Goal: Find specific page/section: Find specific page/section

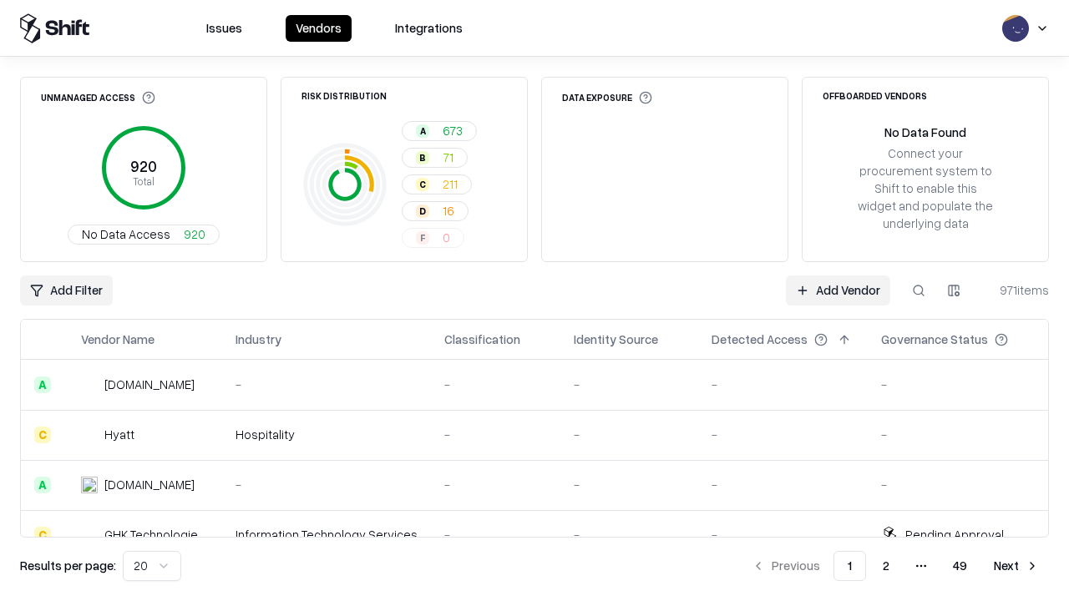
click at [534, 301] on div "Add Filter Add Vendor 971 items" at bounding box center [534, 291] width 1029 height 30
click at [66, 291] on html "Issues Vendors Integrations Unmanaged Access 920 Total No Data Access 920 Risk …" at bounding box center [534, 300] width 1069 height 601
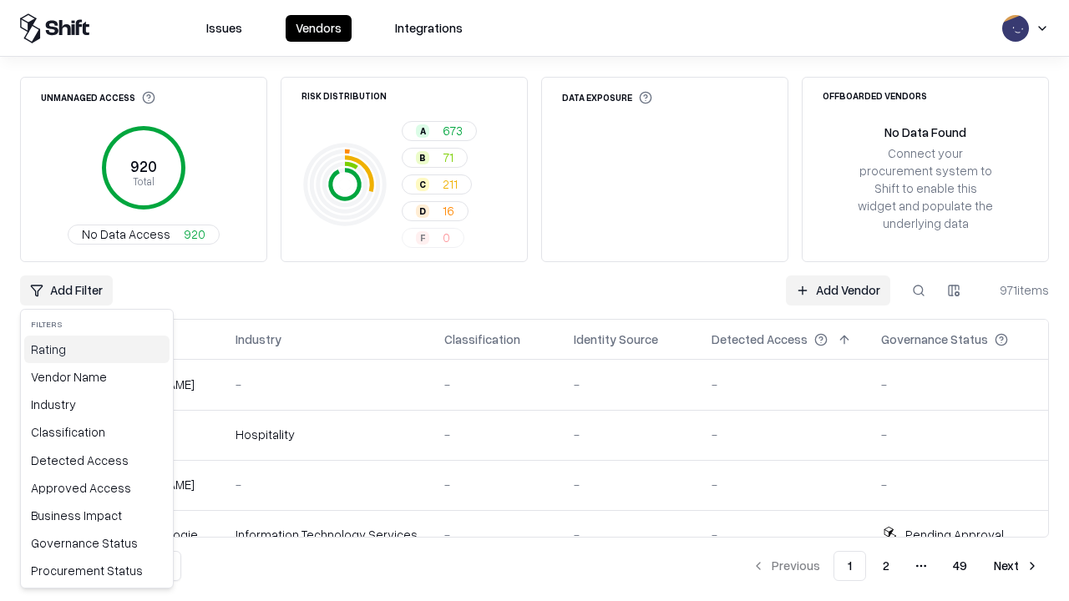
click at [97, 349] on div "Rating" at bounding box center [96, 350] width 145 height 28
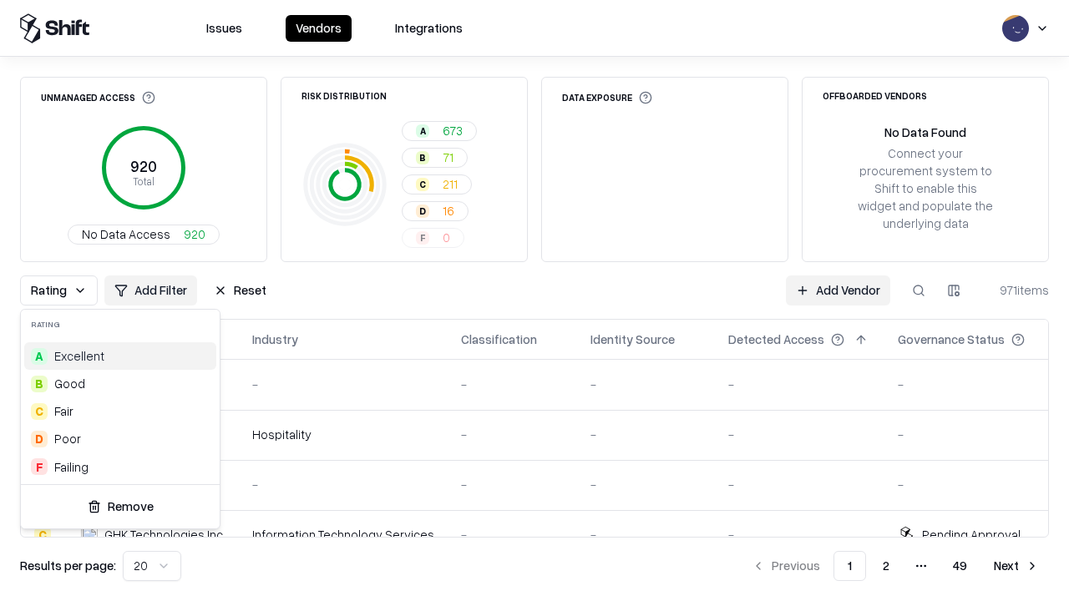
click at [534, 301] on html "Issues Vendors Integrations Unmanaged Access 920 Total No Data Access 920 Risk …" at bounding box center [534, 300] width 1069 height 601
click at [534, 301] on div "Rating Add Filter Reset Add Vendor 971 items" at bounding box center [534, 291] width 1029 height 30
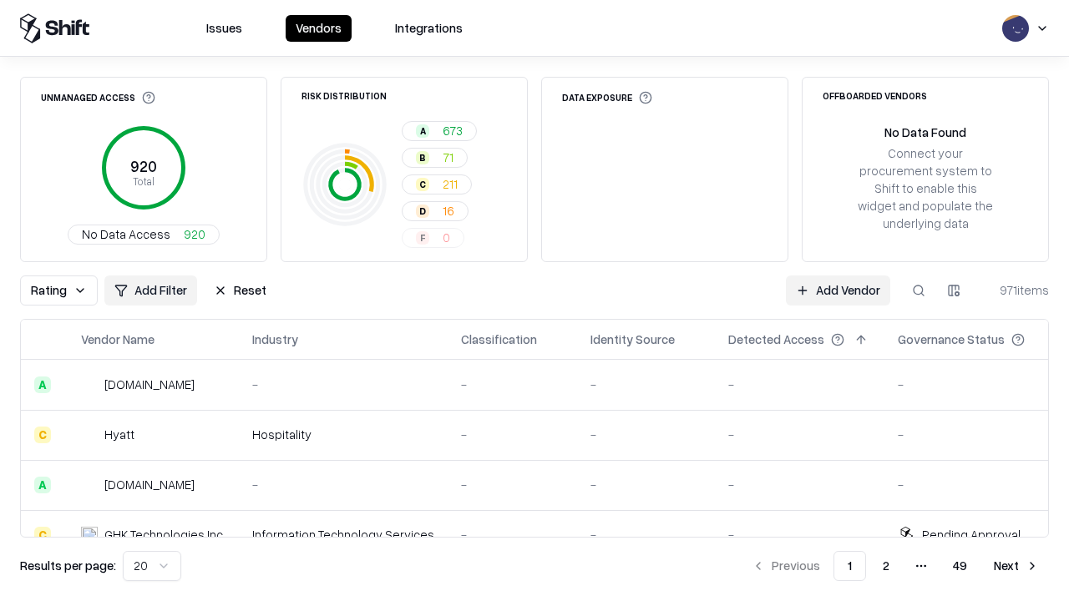
click at [240, 291] on button "Reset" at bounding box center [240, 291] width 73 height 30
click at [534, 301] on div "Rating Add Filter Reset Add Vendor 971 items" at bounding box center [534, 291] width 1029 height 30
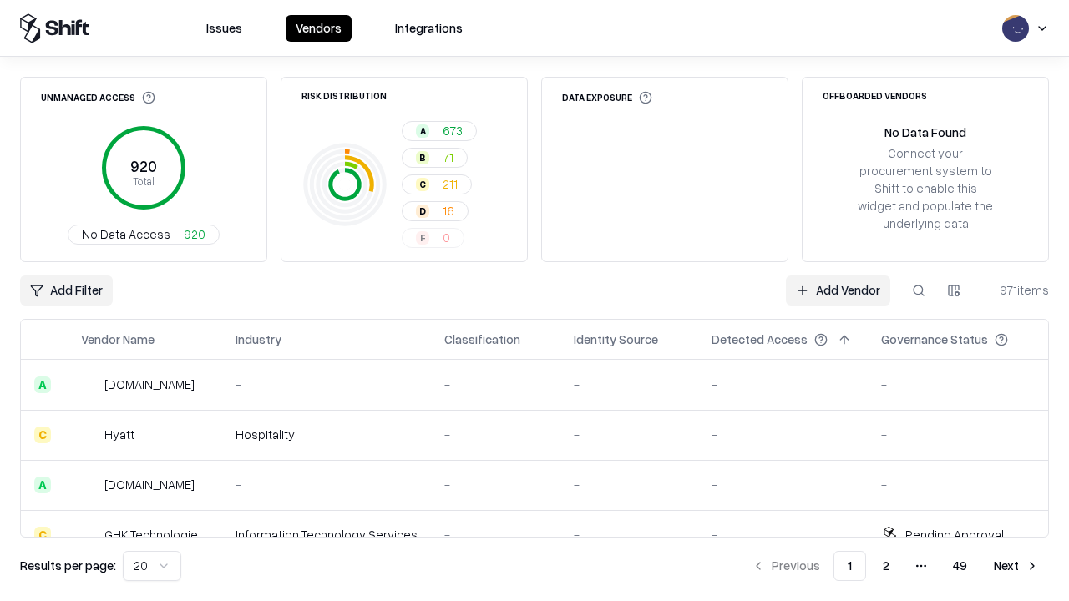
click at [66, 291] on html "Issues Vendors Integrations Unmanaged Access 920 Total No Data Access 920 Risk …" at bounding box center [534, 300] width 1069 height 601
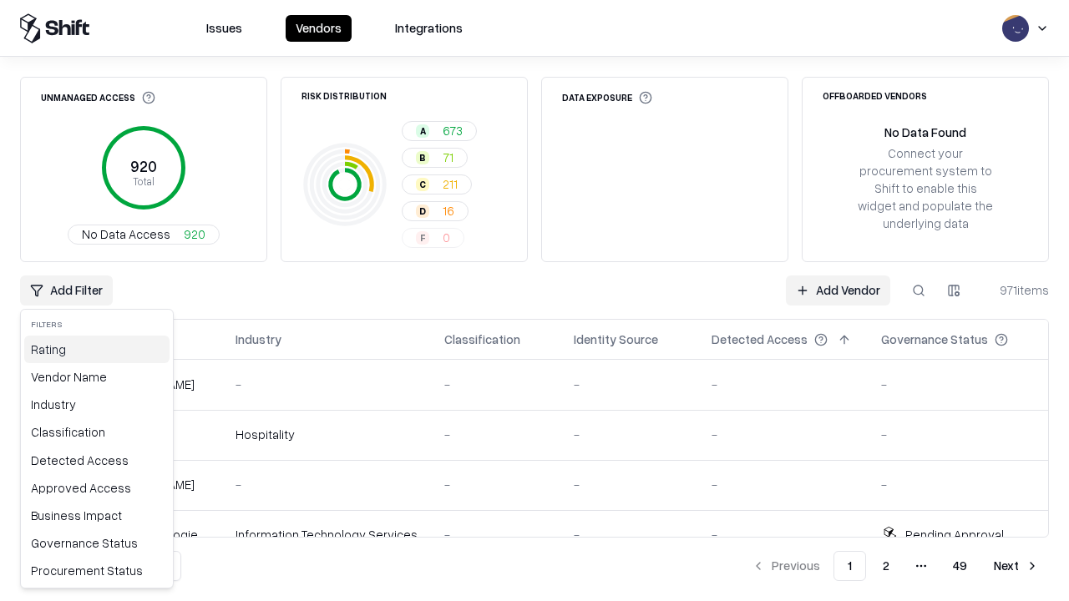
click at [97, 349] on div "Rating" at bounding box center [96, 350] width 145 height 28
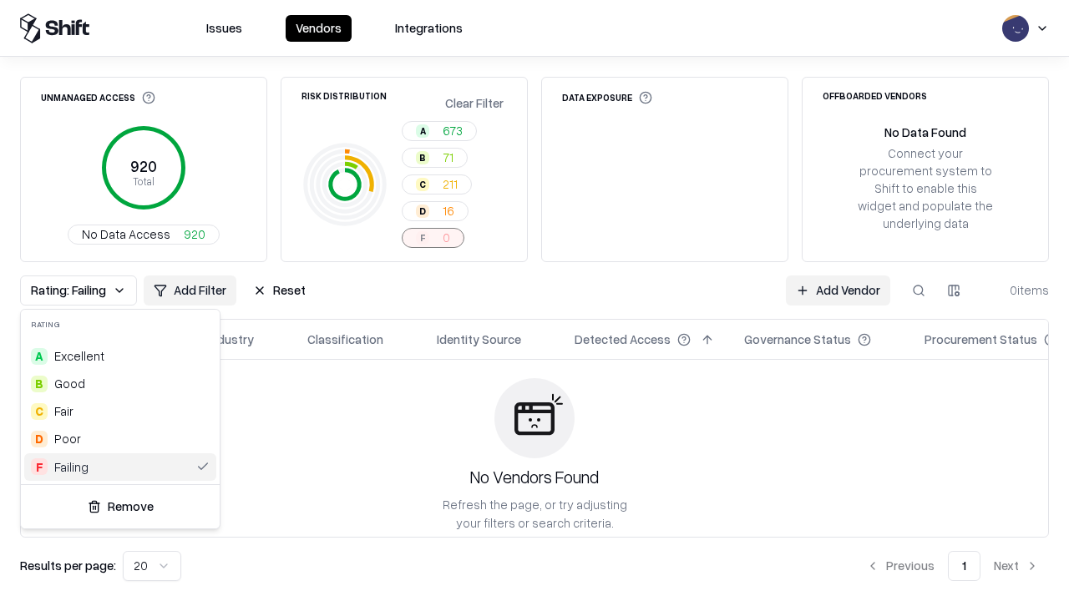
click at [534, 301] on html "Issues Vendors Integrations Unmanaged Access 920 Total No Data Access 920 Risk …" at bounding box center [534, 300] width 1069 height 601
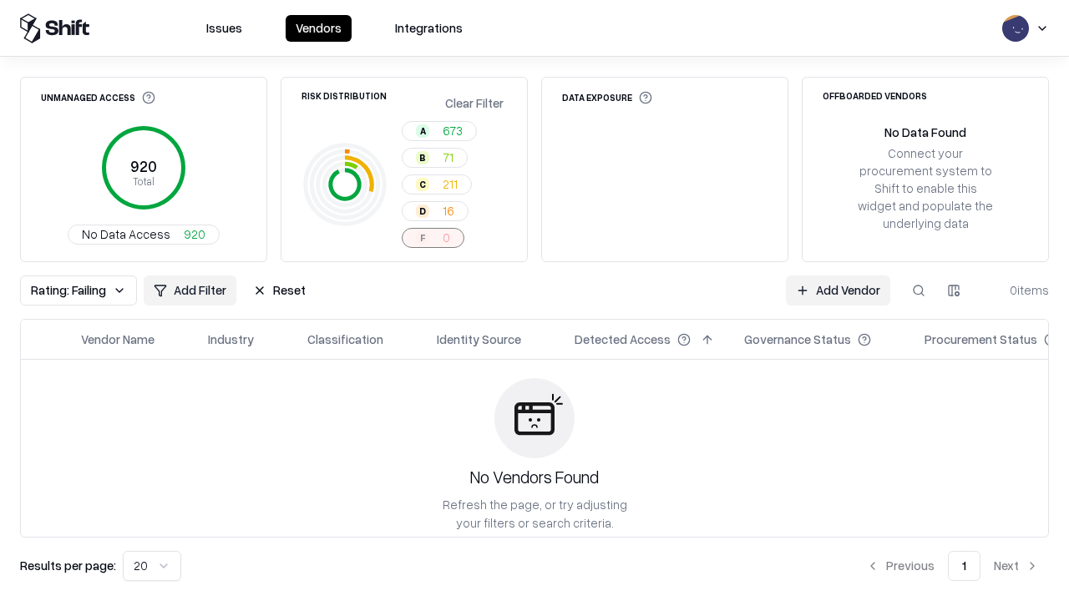
click at [534, 301] on div "Rating: Failing Add Filter Reset Add Vendor 0 items" at bounding box center [534, 291] width 1029 height 30
click at [279, 291] on button "Reset" at bounding box center [279, 291] width 73 height 30
click at [534, 301] on div "Add Filter Add Vendor 0 items" at bounding box center [534, 291] width 1029 height 30
click at [66, 291] on html "Issues Vendors Integrations Unmanaged Access 920 Total No Data Access 920 Risk …" at bounding box center [534, 300] width 1069 height 601
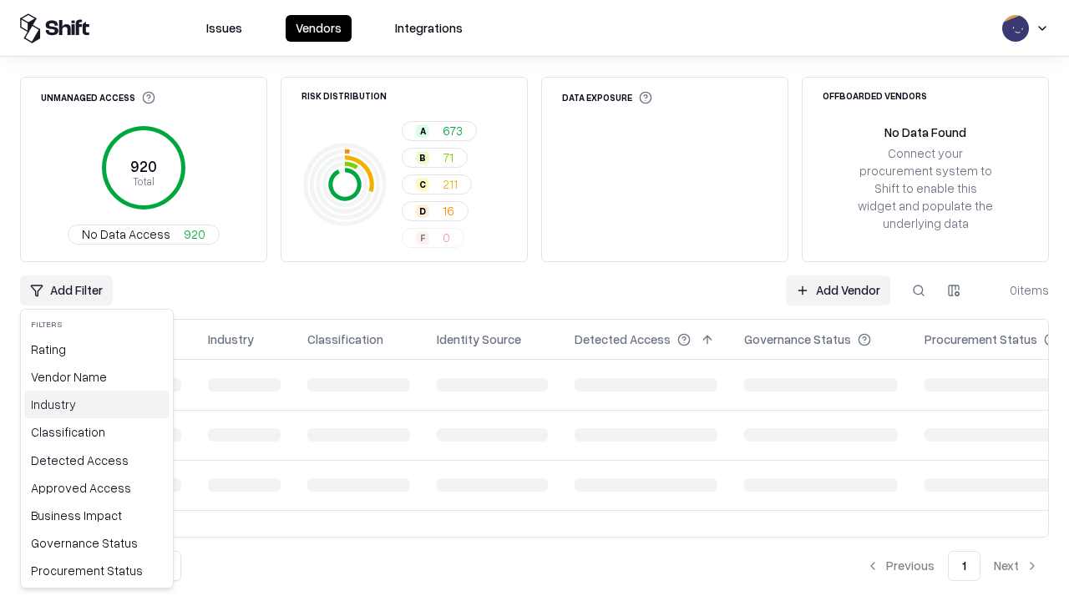
click at [97, 404] on div "Industry" at bounding box center [96, 405] width 145 height 28
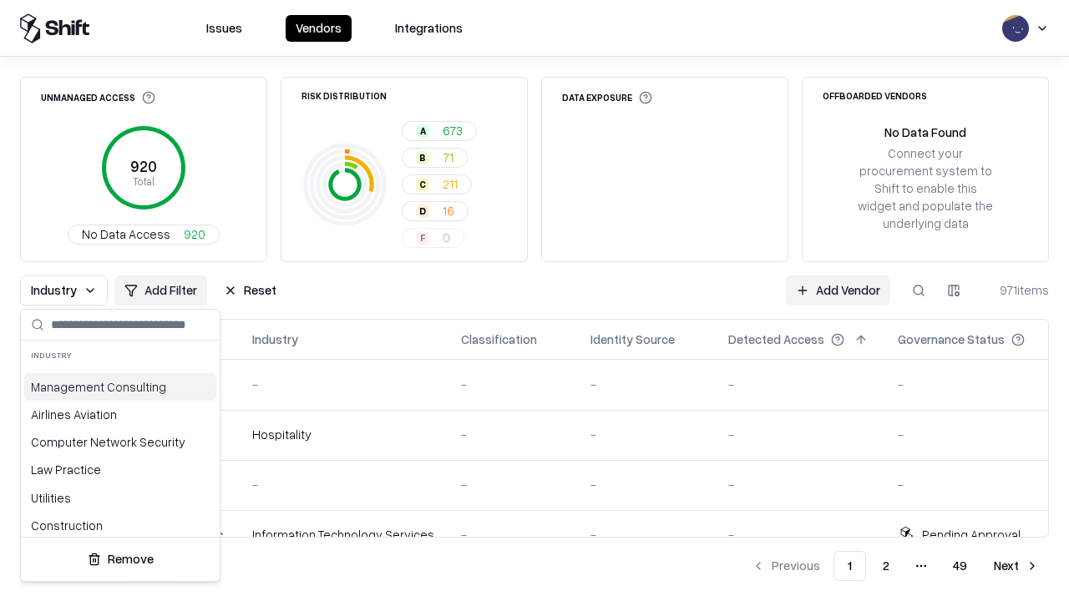
click at [534, 301] on html "Issues Vendors Integrations Unmanaged Access 920 Total No Data Access 920 Risk …" at bounding box center [534, 300] width 1069 height 601
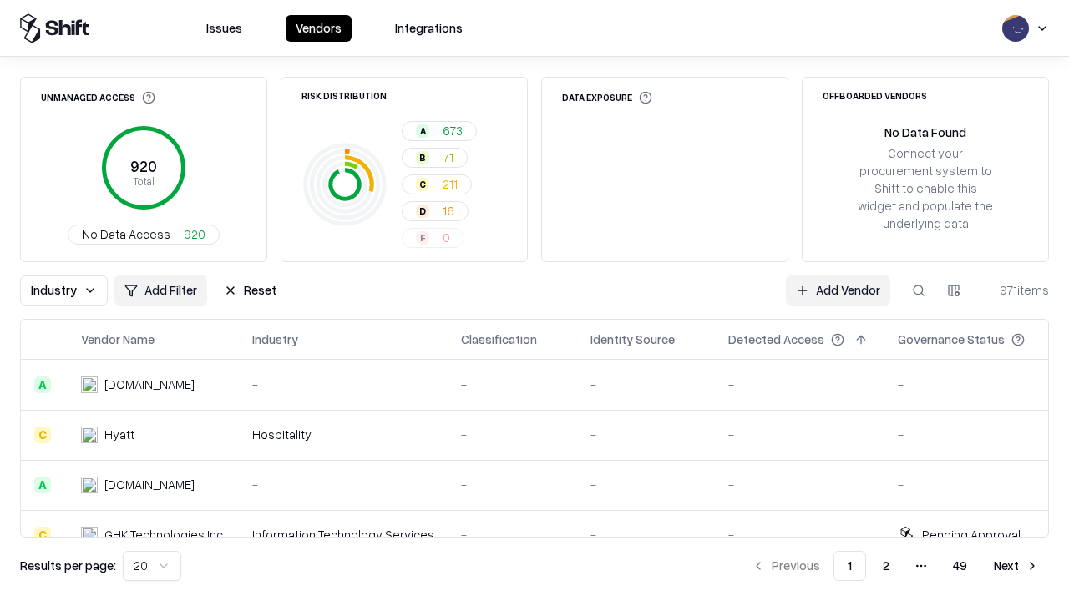
click at [534, 301] on div "Industry Add Filter Reset Add Vendor 971 items" at bounding box center [534, 291] width 1029 height 30
click at [250, 291] on button "Reset" at bounding box center [250, 291] width 73 height 30
click at [534, 301] on div "Add Filter Add Vendor 971 items" at bounding box center [534, 291] width 1029 height 30
click at [66, 291] on html "Issues Vendors Integrations Unmanaged Access 920 Total No Data Access 920 Risk …" at bounding box center [534, 300] width 1069 height 601
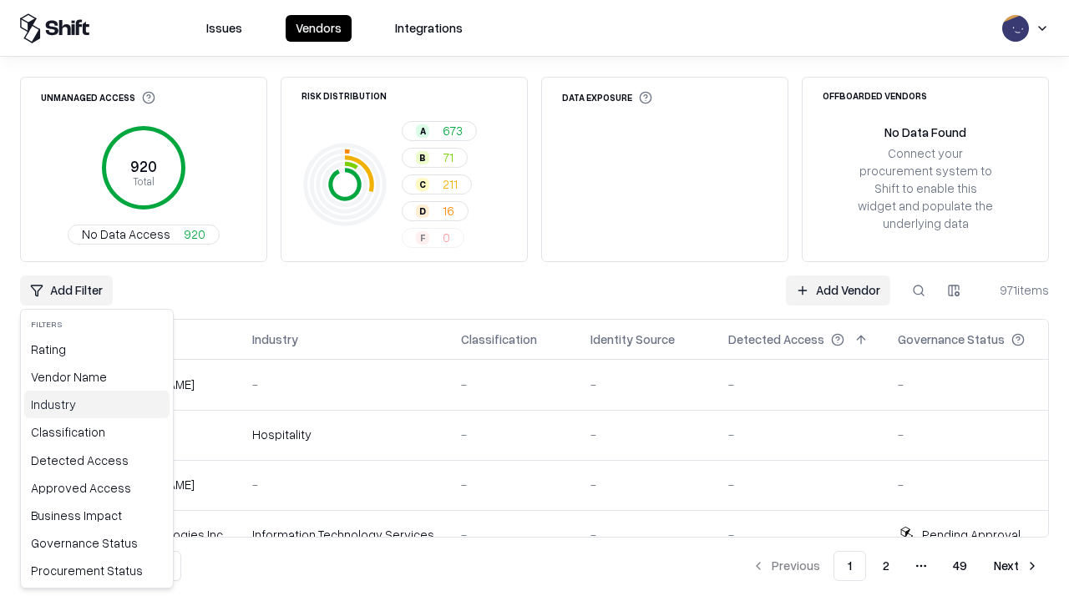
click at [97, 404] on div "Industry" at bounding box center [96, 405] width 145 height 28
